Goal: Find specific page/section: Find specific page/section

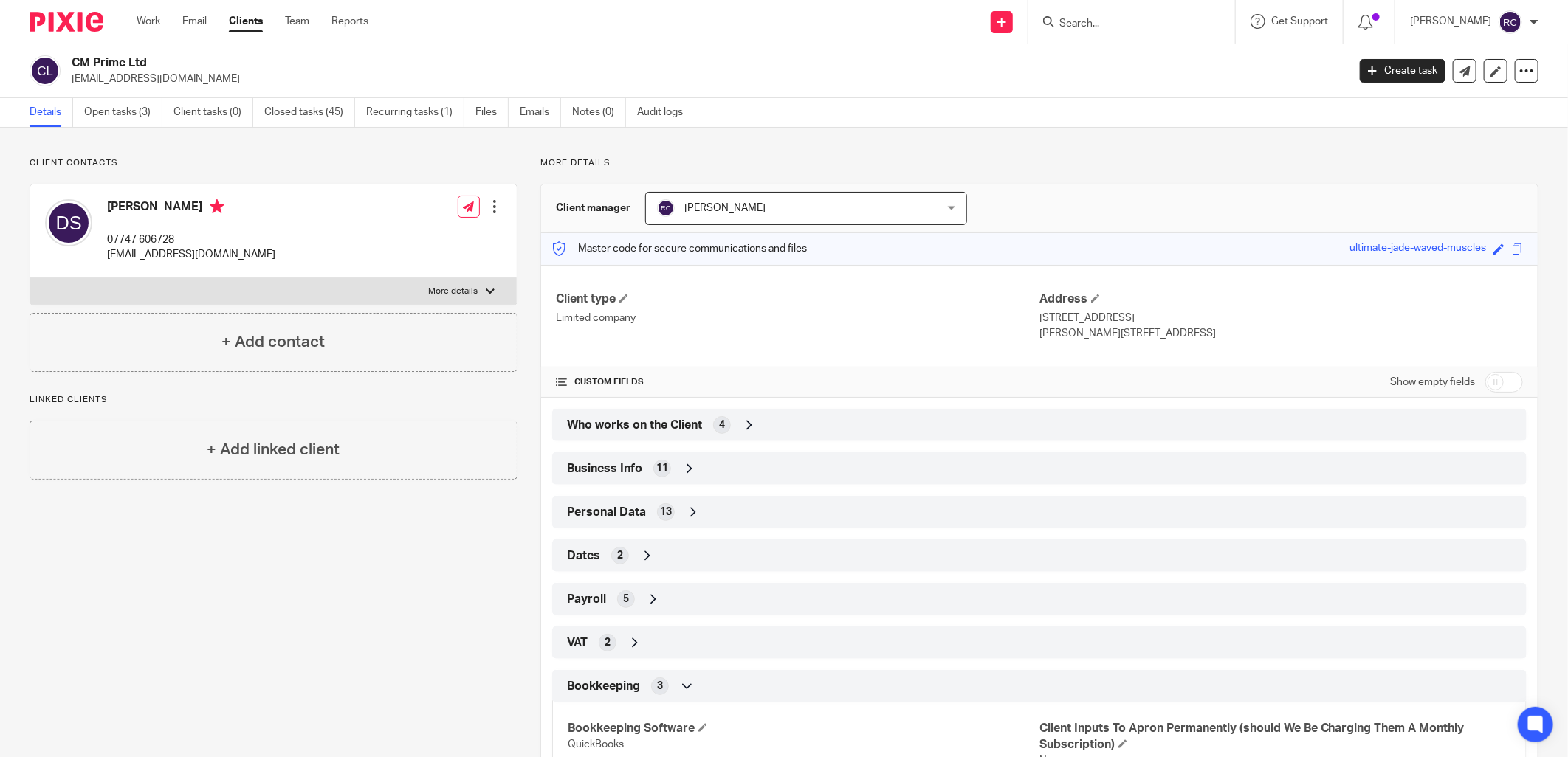
scroll to position [333, 0]
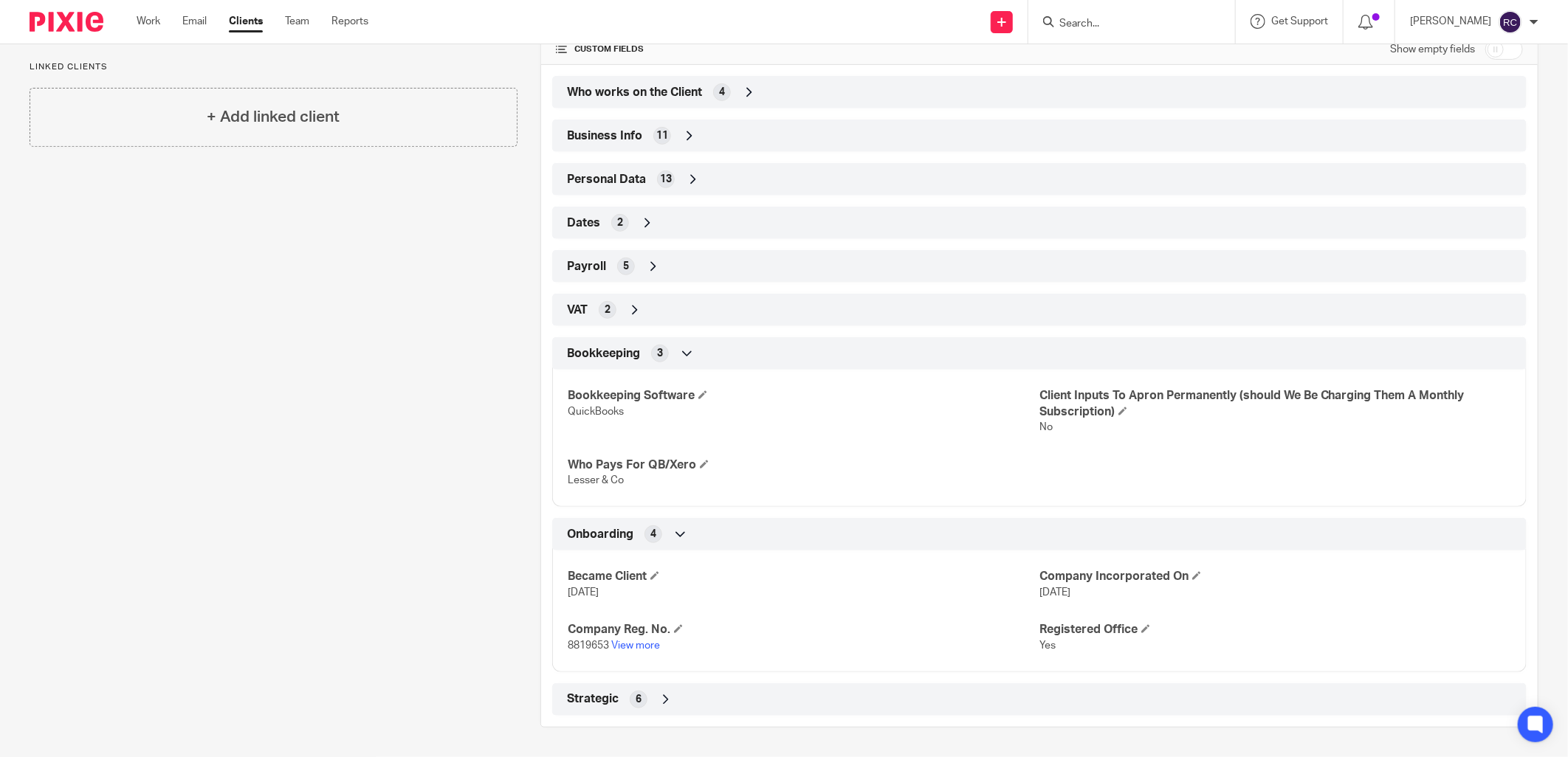
drag, startPoint x: 1109, startPoint y: 31, endPoint x: 1100, endPoint y: 27, distance: 9.8
click at [1107, 30] on div at bounding box center [1131, 21] width 206 height 43
click at [1100, 24] on input "Search" at bounding box center [1124, 24] width 133 height 13
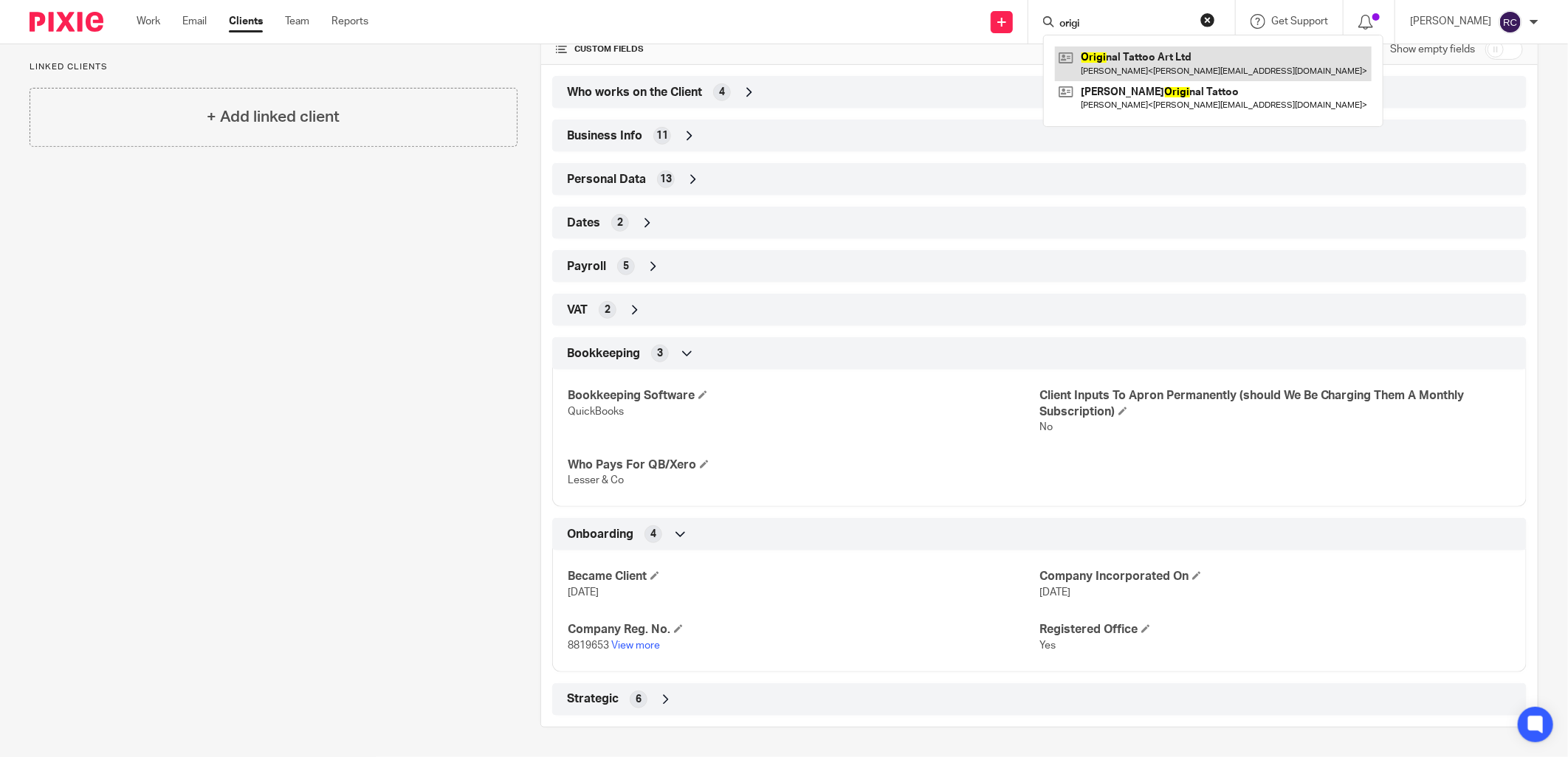
type input "origi"
click at [1098, 60] on link at bounding box center [1213, 63] width 316 height 34
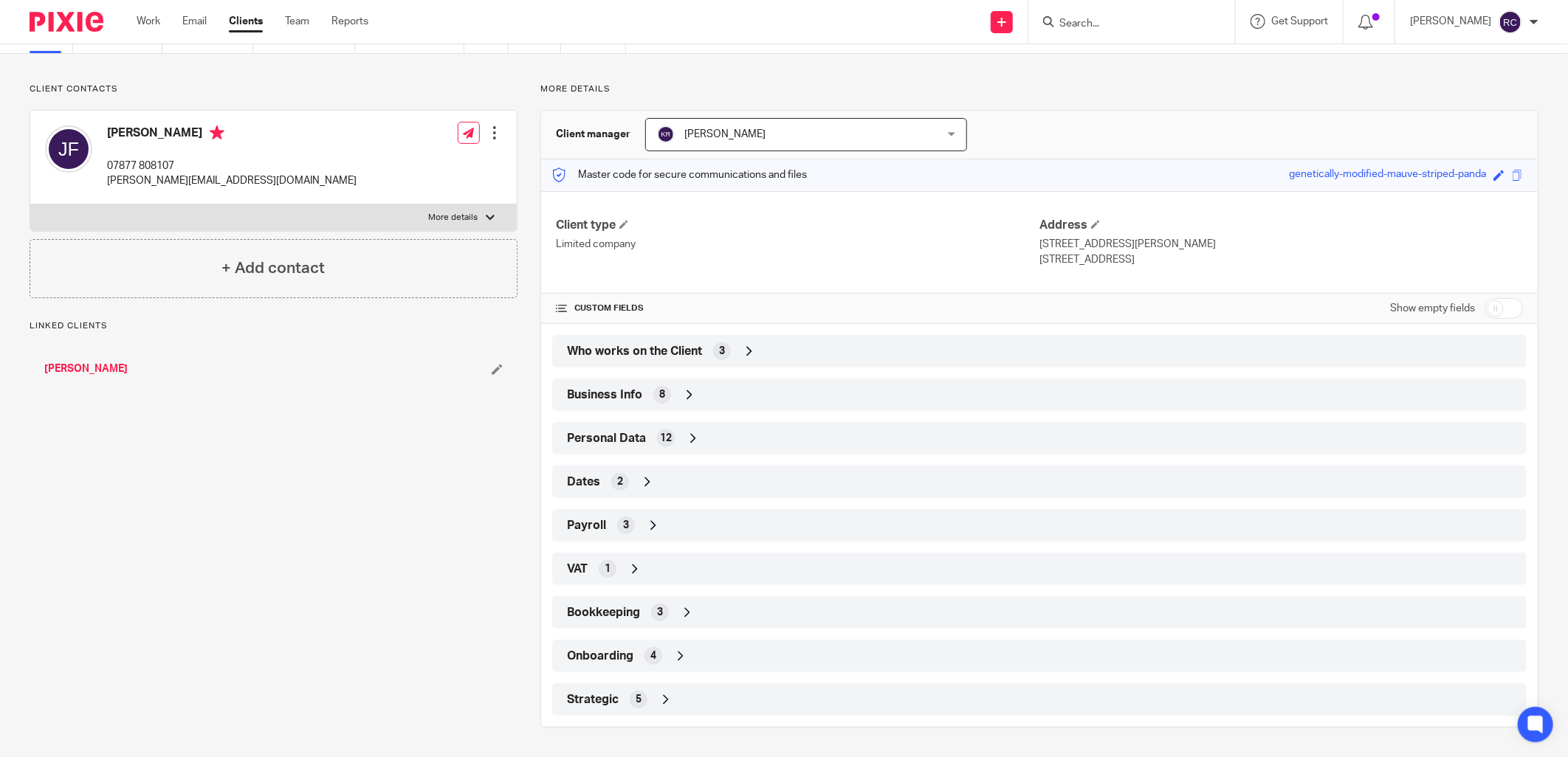
click at [598, 645] on div "Onboarding 4" at bounding box center [1039, 656] width 952 height 25
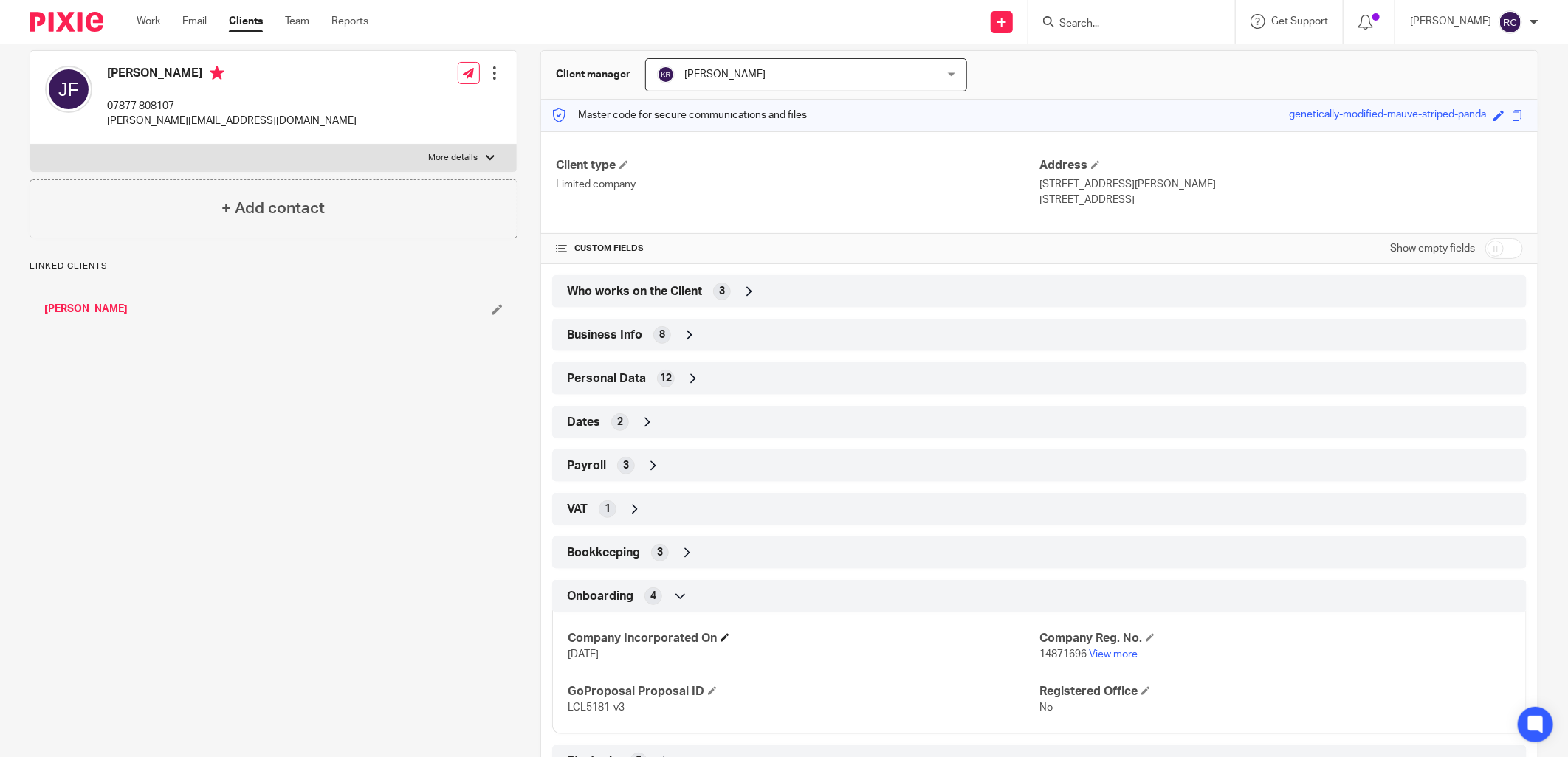
scroll to position [196, 0]
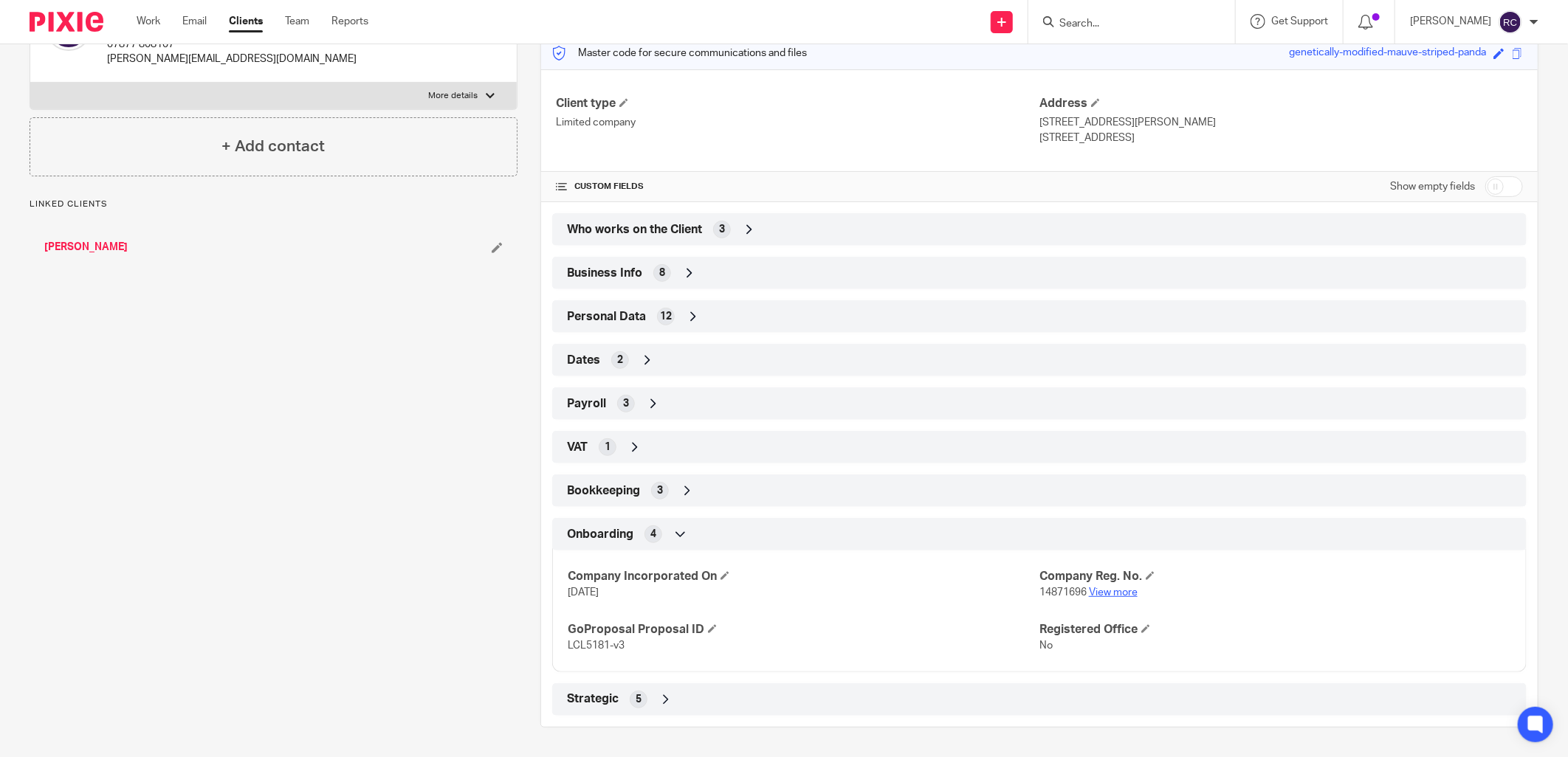
click at [1100, 595] on link "View more" at bounding box center [1113, 592] width 49 height 11
